Goal: Transaction & Acquisition: Download file/media

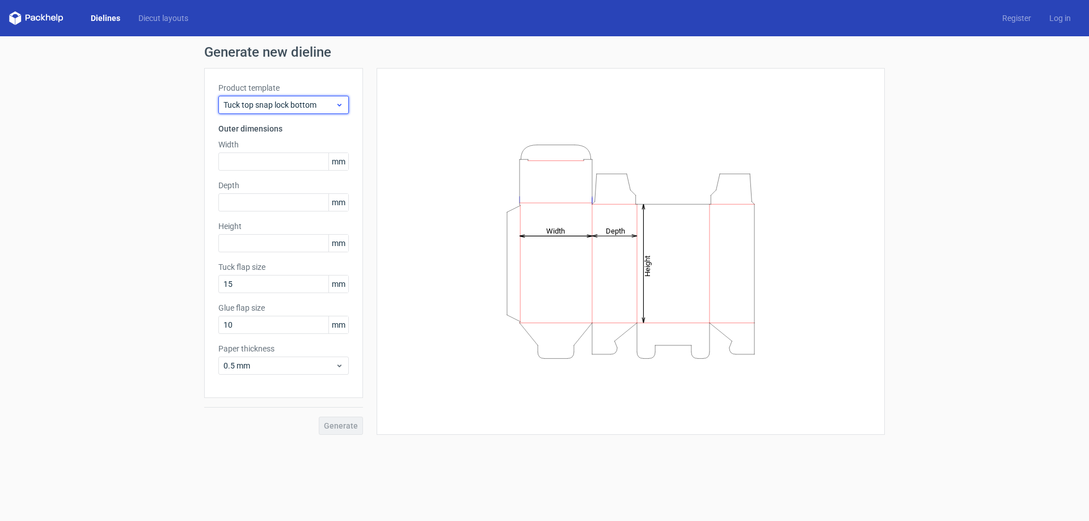
click at [285, 108] on span "Tuck top snap lock bottom" at bounding box center [279, 104] width 112 height 11
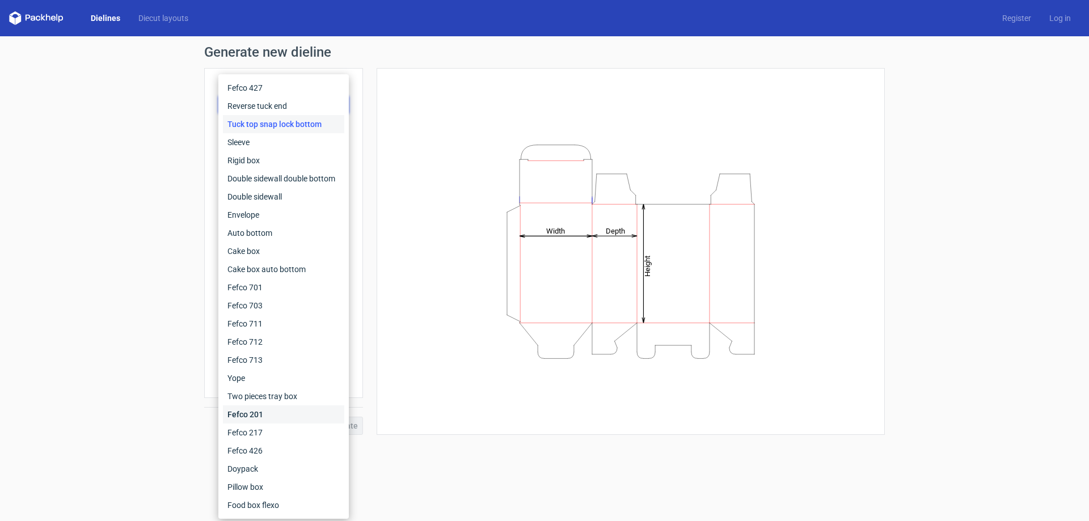
click at [269, 412] on div "Fefco 201" at bounding box center [283, 415] width 121 height 18
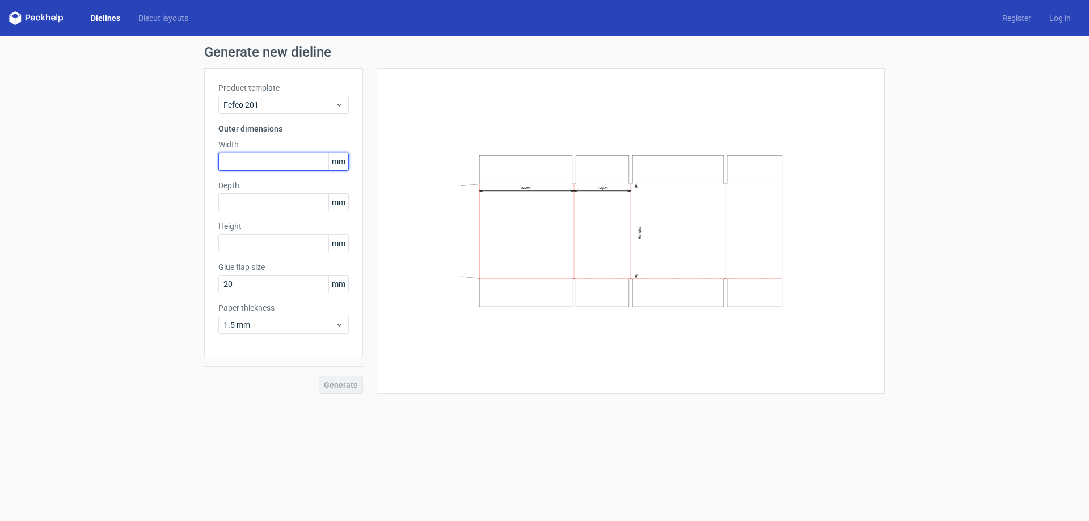
click at [295, 169] on input "text" at bounding box center [283, 162] width 130 height 18
type input "340"
type input "150"
click at [319, 376] on button "Generate" at bounding box center [341, 385] width 44 height 18
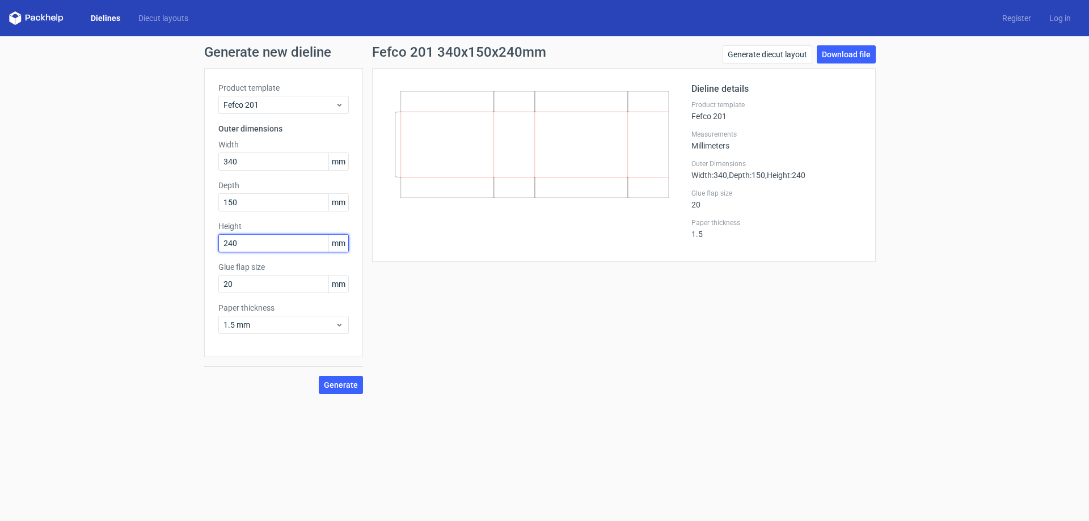
drag, startPoint x: 256, startPoint y: 239, endPoint x: 202, endPoint y: 238, distance: 53.9
click at [202, 238] on div "Generate new dieline Product template Fefco 201 Outer dimensions Width 340 mm D…" at bounding box center [544, 219] width 1089 height 367
type input "150"
drag, startPoint x: 255, startPoint y: 203, endPoint x: 204, endPoint y: 210, distance: 51.5
click at [204, 210] on div "Generate new dieline Product template Fefco 201 Outer dimensions Width 340 mm D…" at bounding box center [544, 219] width 1089 height 367
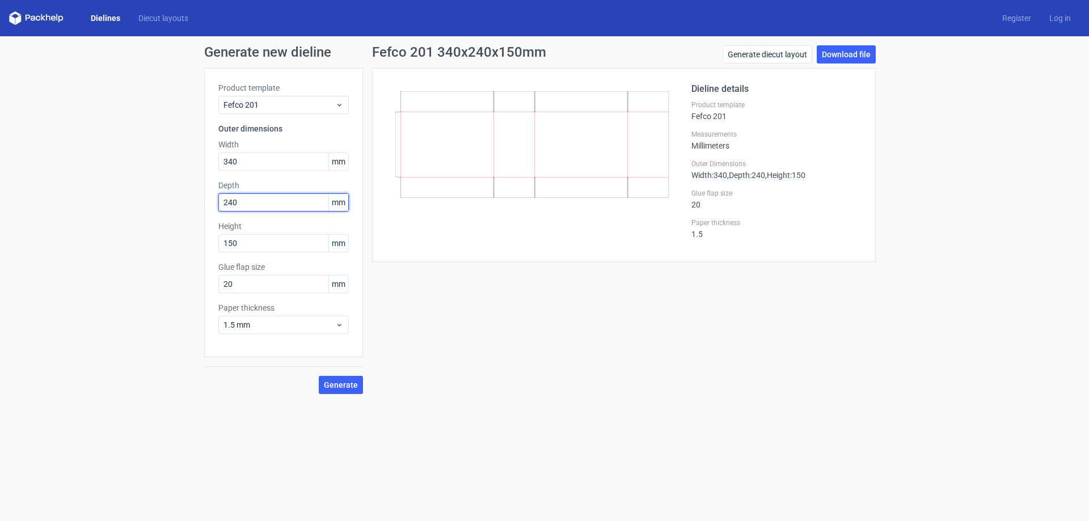
type input "240"
click at [351, 303] on div "Product template Fefco 201 Outer dimensions Width 340 mm Depth 240 mm Height 15…" at bounding box center [283, 212] width 159 height 289
click at [341, 387] on span "Generate" at bounding box center [341, 385] width 34 height 8
click at [838, 48] on link "Download file" at bounding box center [846, 54] width 59 height 18
